Goal: Transaction & Acquisition: Purchase product/service

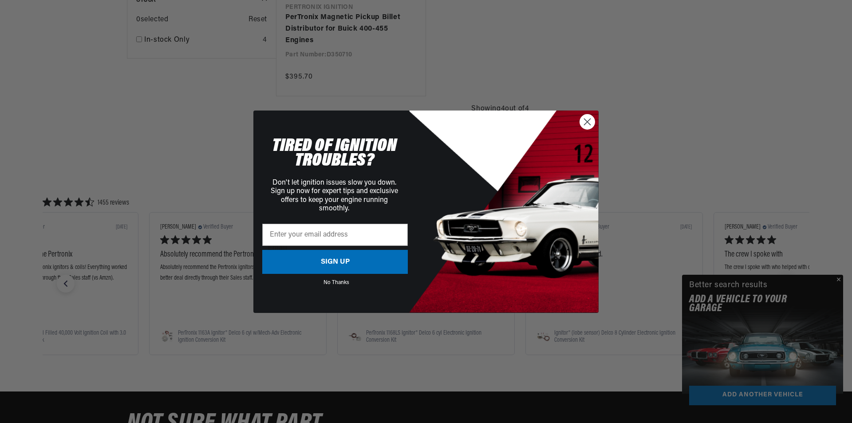
click at [581, 124] on circle "Close dialog" at bounding box center [587, 121] width 15 height 15
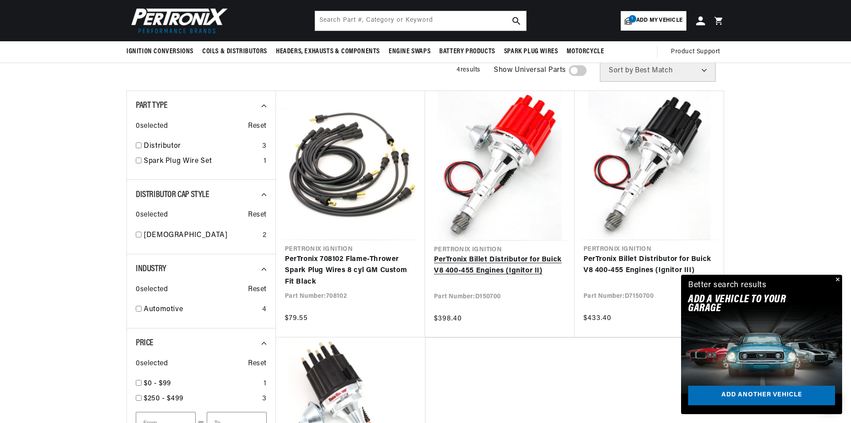
click at [484, 257] on link "PerTronix Billet Distributor for Buick V8 400-455 Engines (Ignitor II)" at bounding box center [500, 265] width 132 height 23
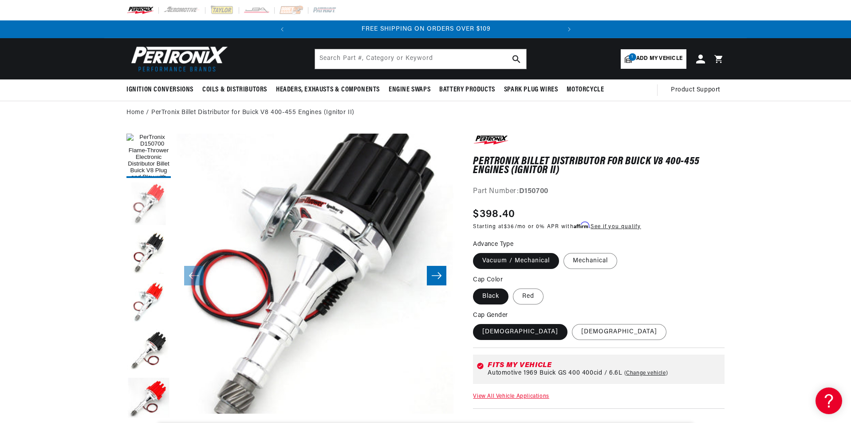
click at [152, 208] on button "Load image 2 in gallery view" at bounding box center [148, 204] width 44 height 44
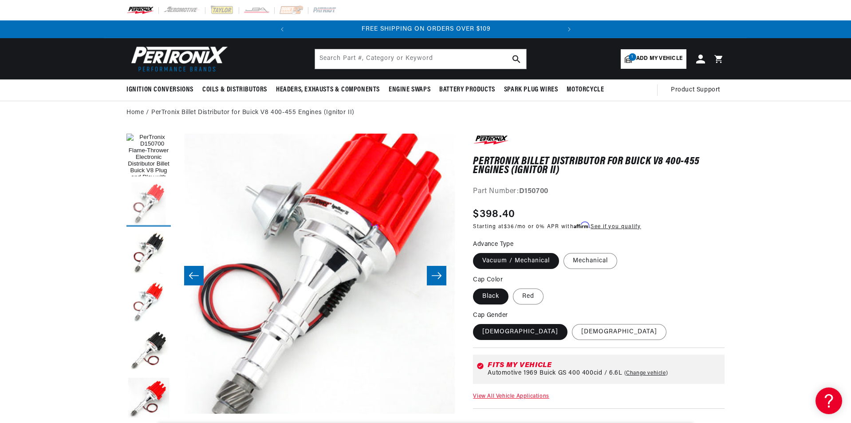
scroll to position [0, 280]
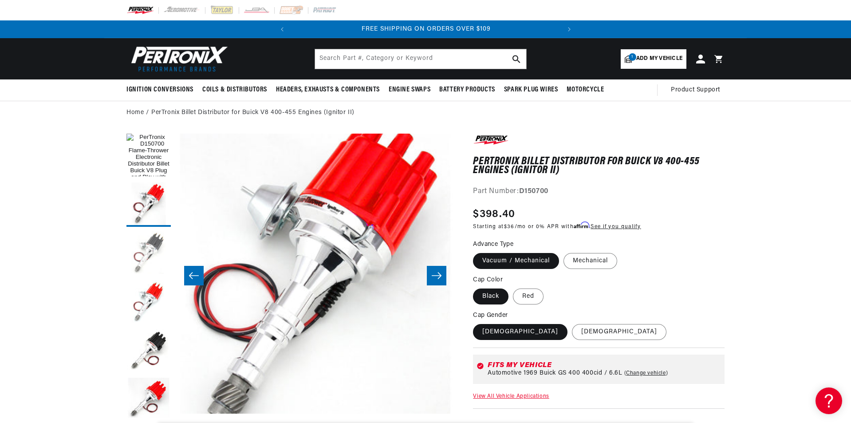
click at [147, 245] on button "Load image 3 in gallery view" at bounding box center [148, 253] width 44 height 44
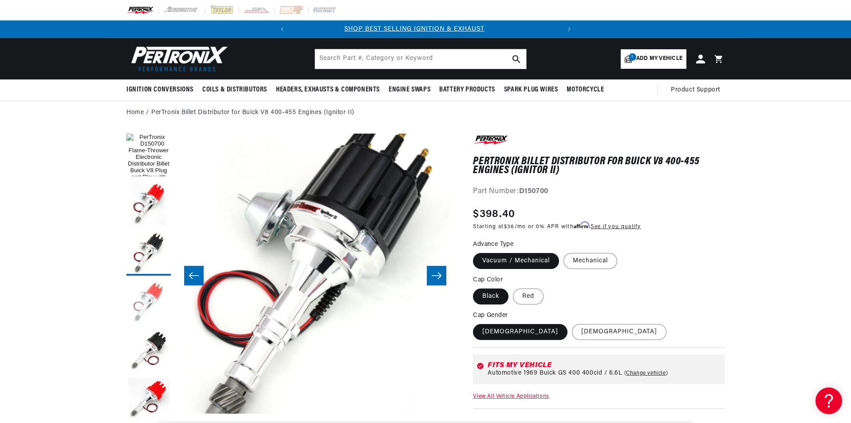
scroll to position [0, 0]
click at [148, 295] on button "Load image 4 in gallery view" at bounding box center [148, 302] width 44 height 44
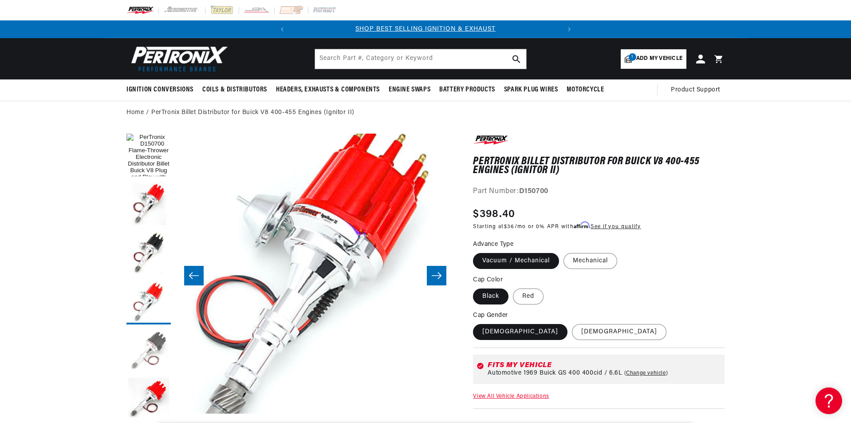
scroll to position [0, 840]
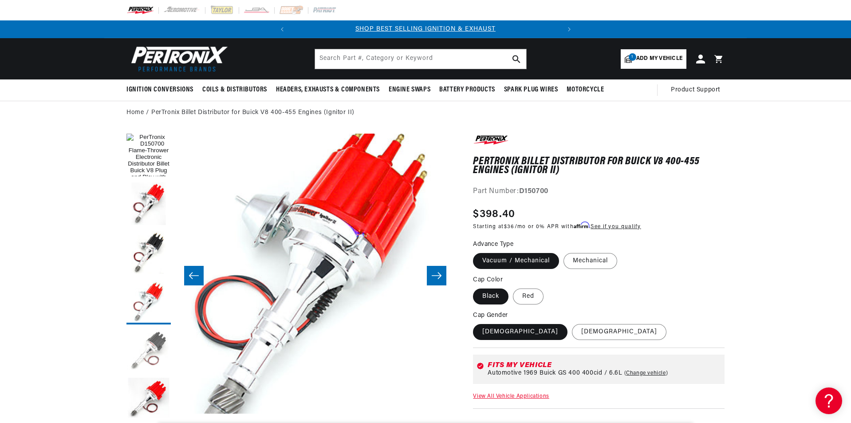
click at [149, 342] on button "Load image 5 in gallery view" at bounding box center [148, 351] width 44 height 44
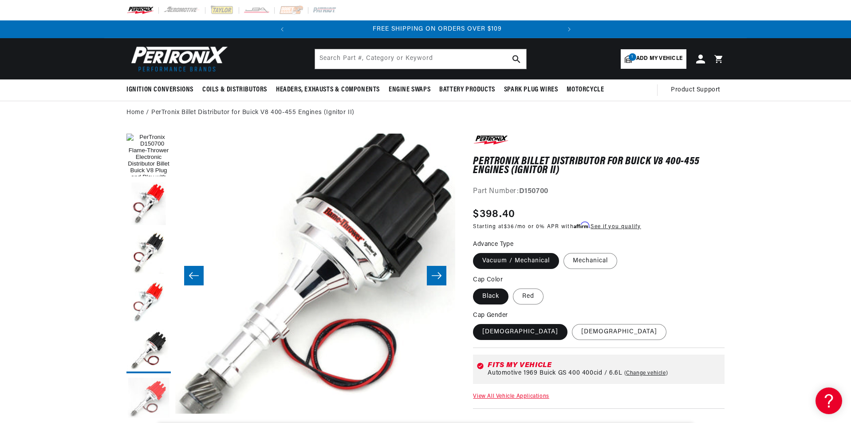
scroll to position [0, 269]
click at [157, 395] on button "Load image 6 in gallery view" at bounding box center [148, 400] width 44 height 44
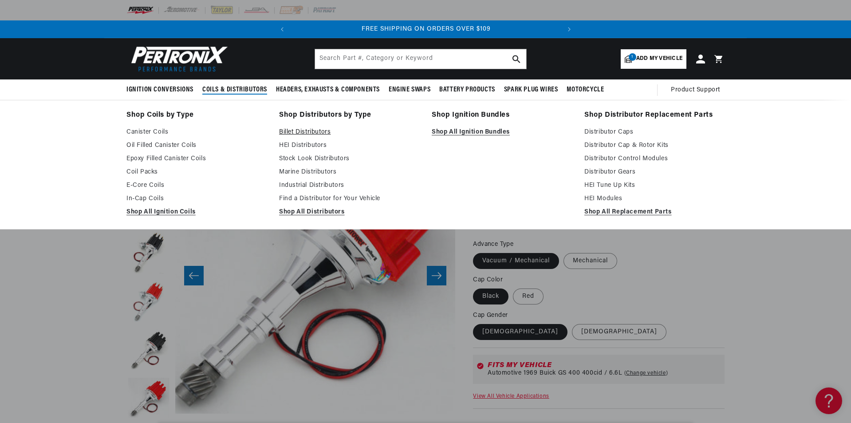
click at [298, 130] on link "Billet Distributors" at bounding box center [349, 132] width 140 height 11
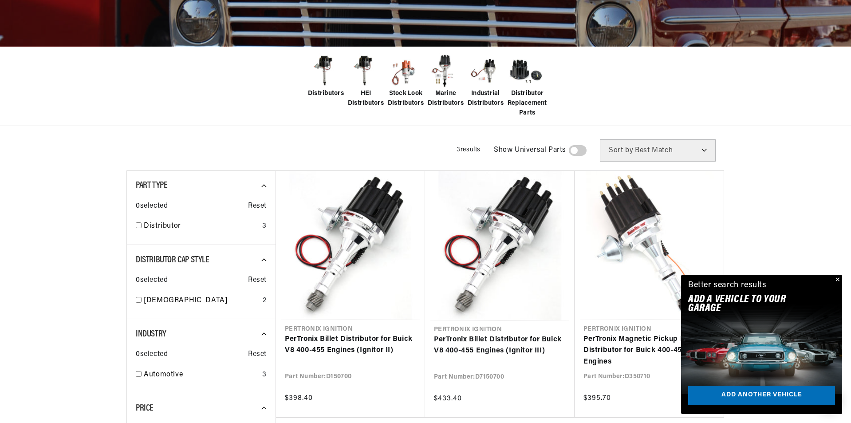
scroll to position [0, 269]
